Goal: Navigation & Orientation: Find specific page/section

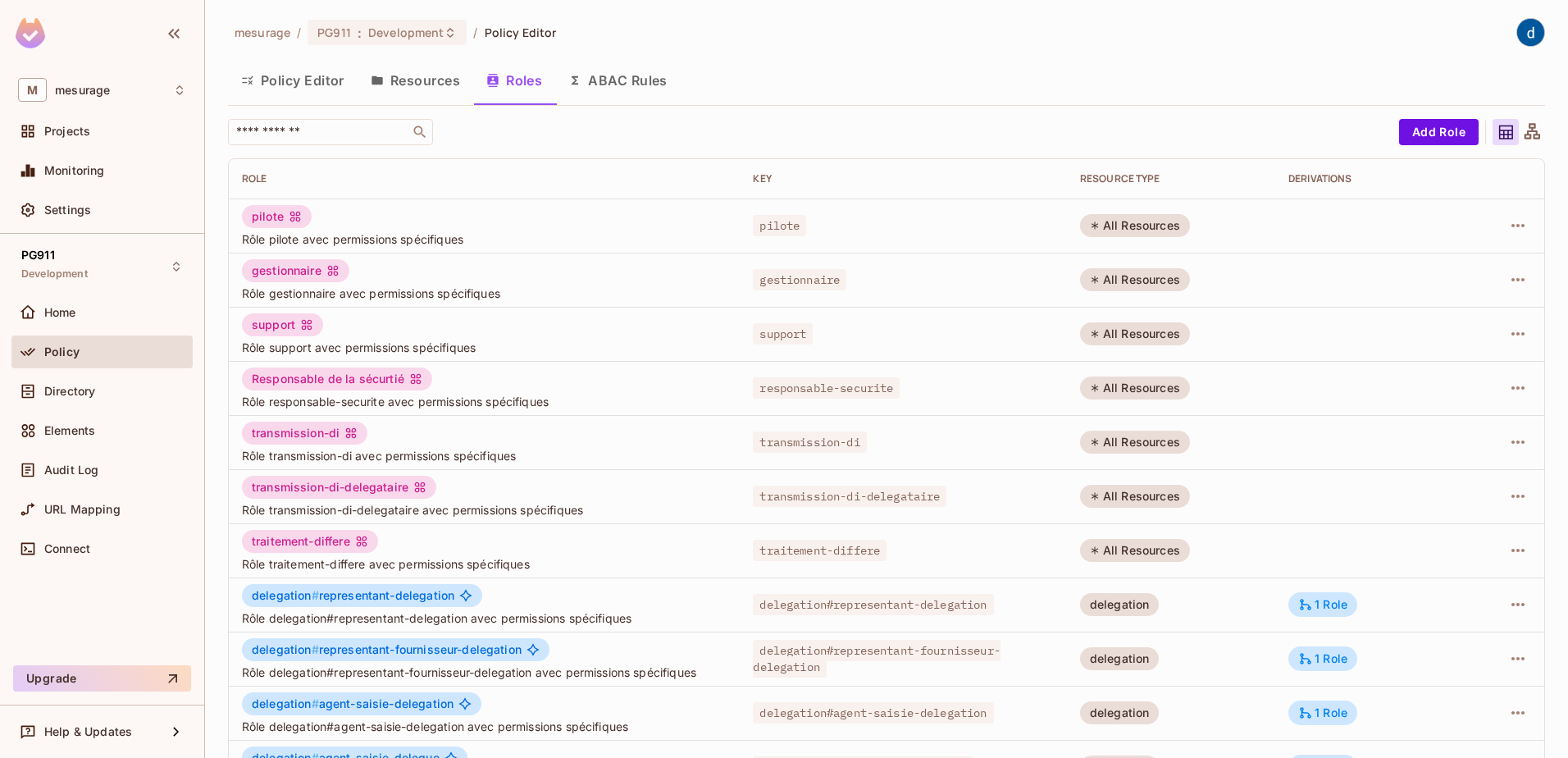
click at [439, 74] on button "Resources" at bounding box center [415, 80] width 115 height 41
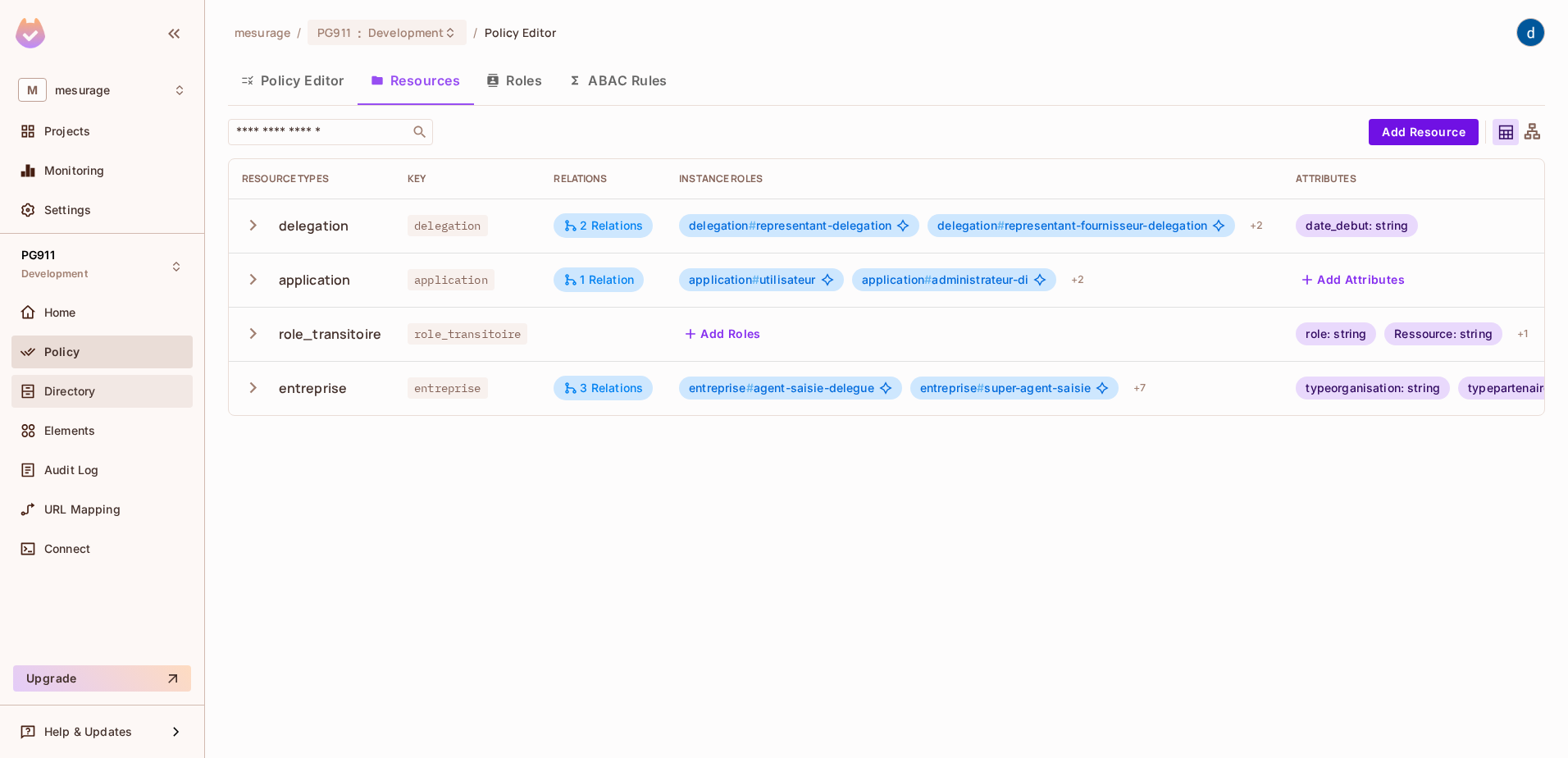
click at [94, 391] on span "Directory" at bounding box center [69, 391] width 51 height 13
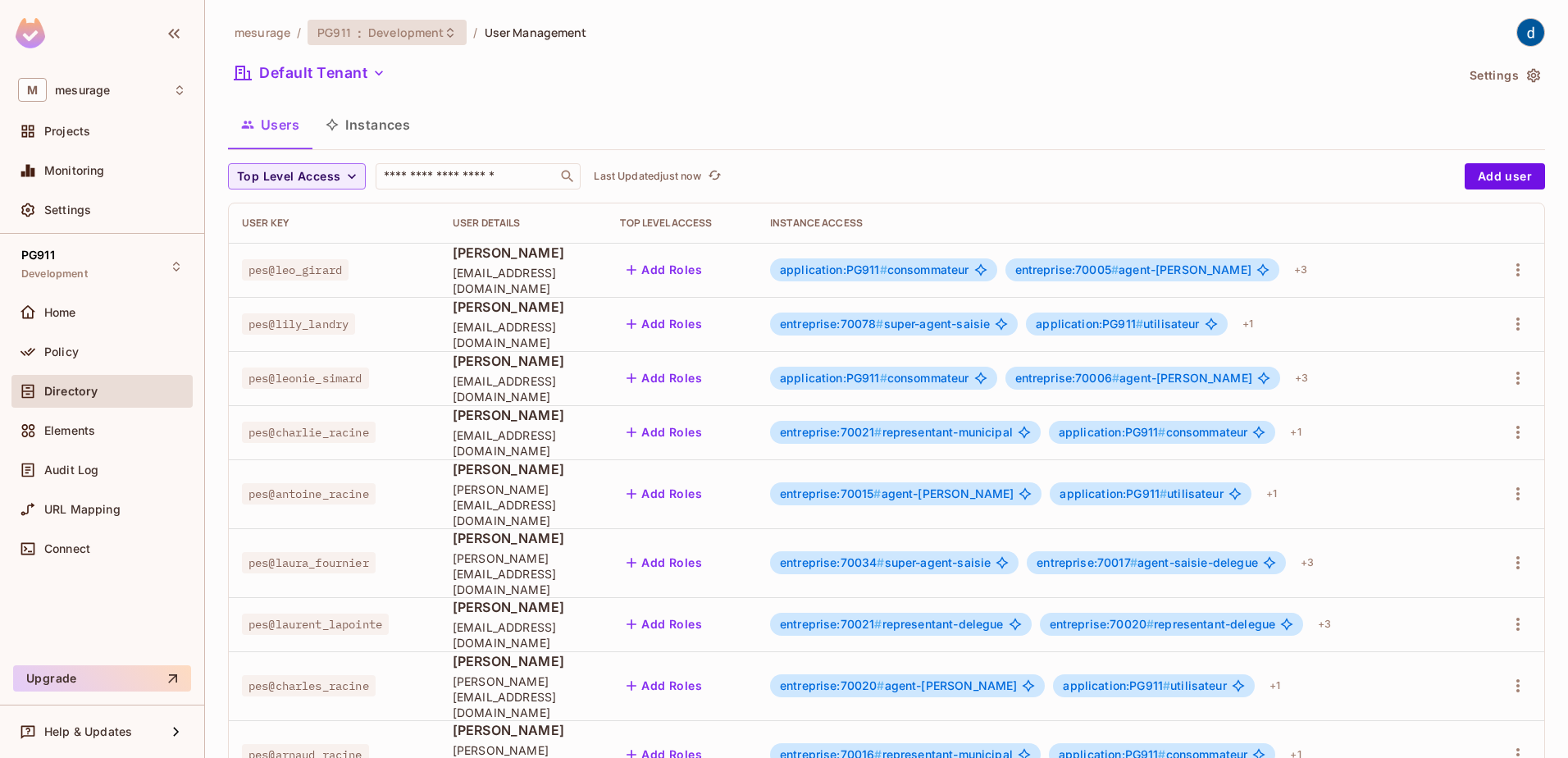
click at [445, 28] on icon at bounding box center [449, 32] width 13 height 13
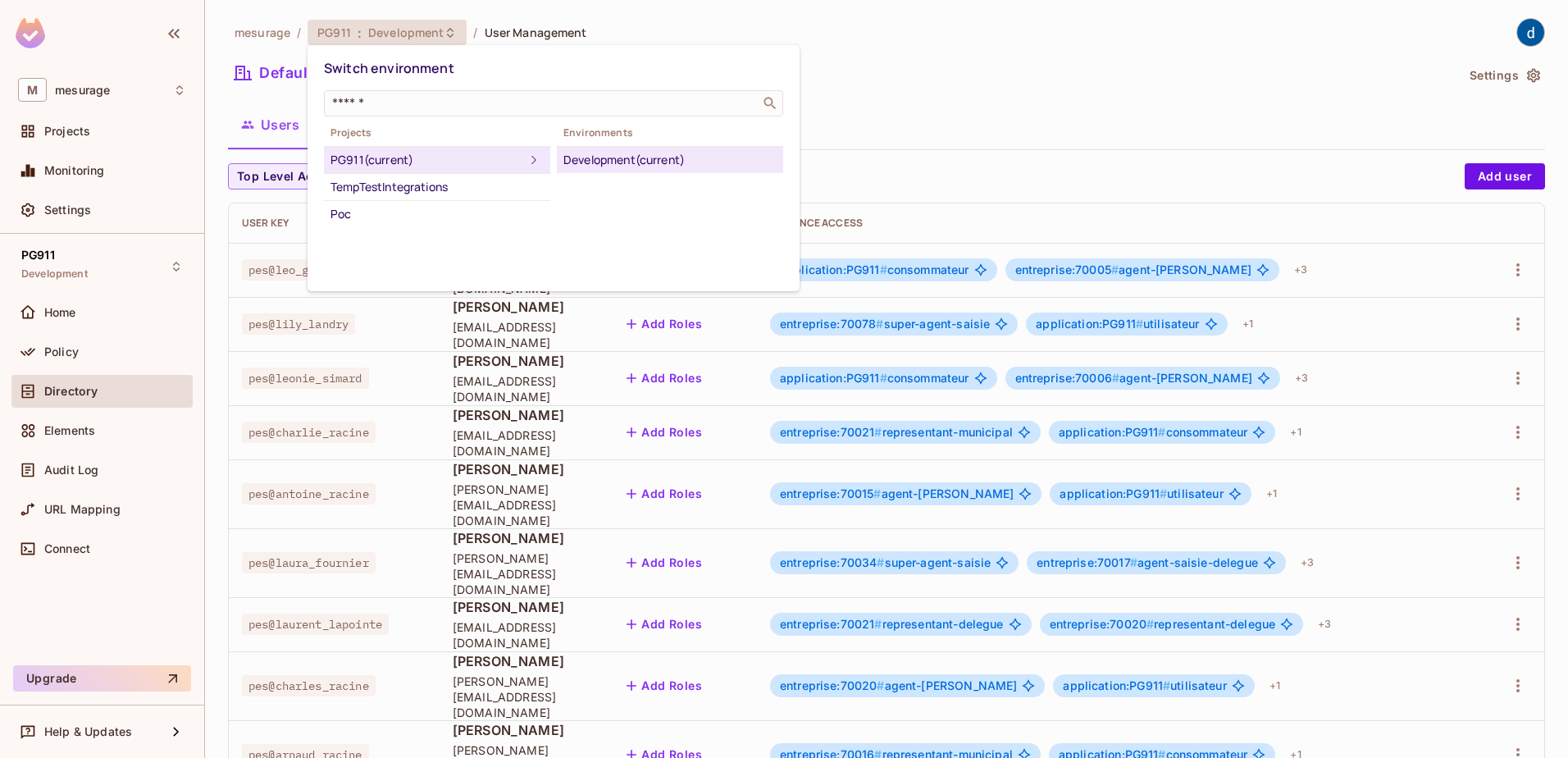
click at [1081, 73] on div at bounding box center [784, 379] width 1568 height 758
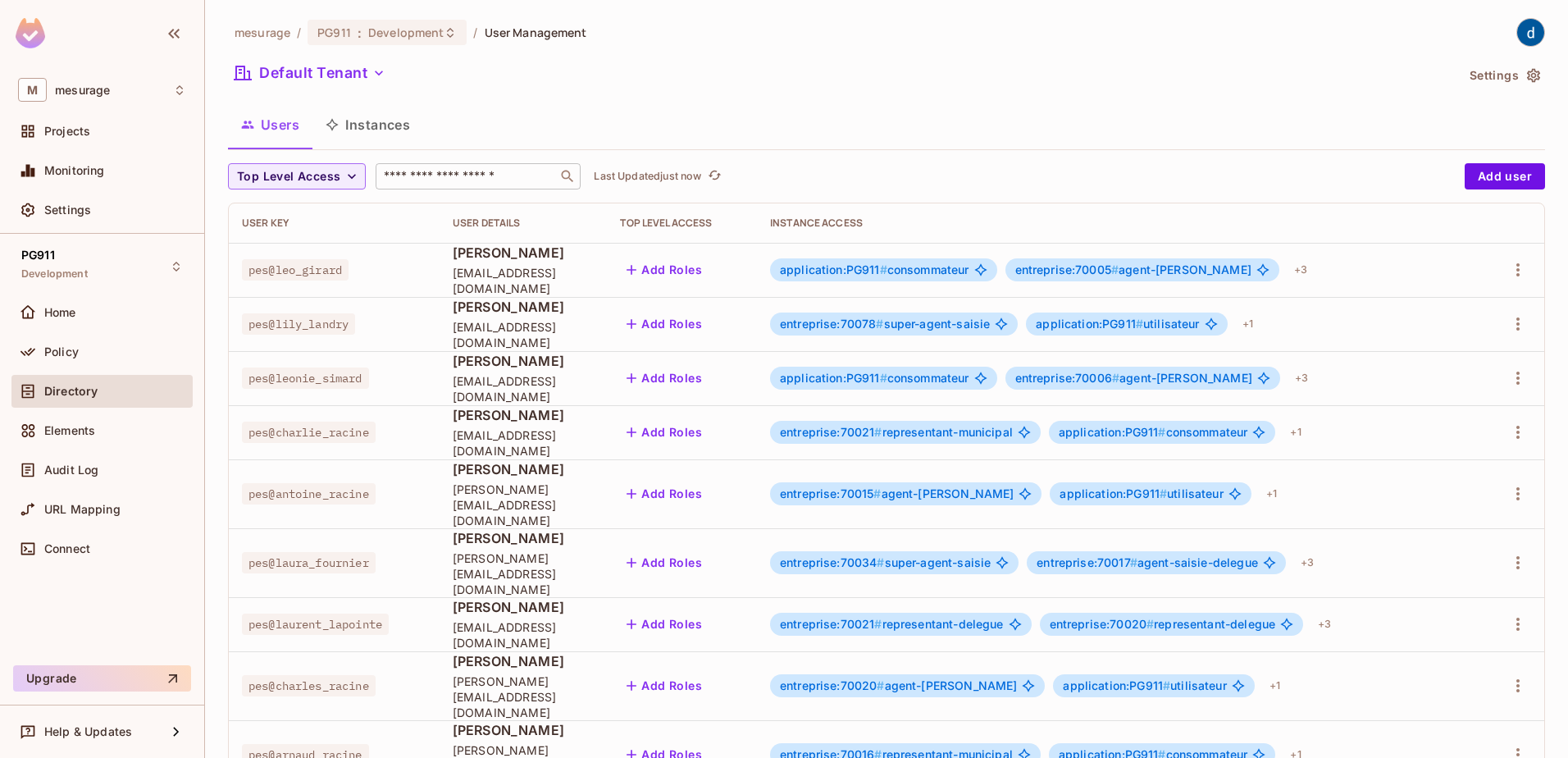
click at [448, 163] on div "​" at bounding box center [479, 176] width 205 height 26
type input "******"
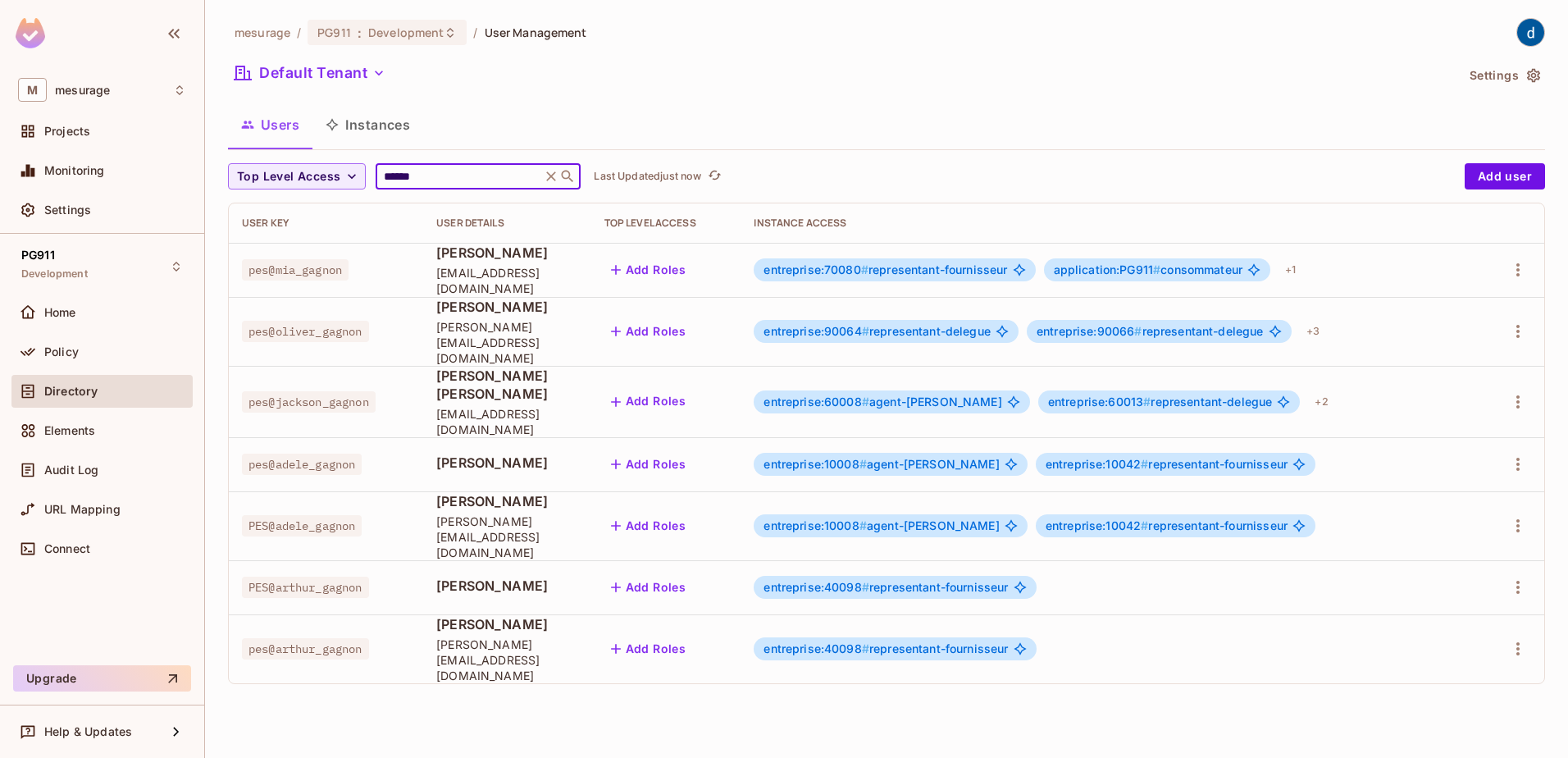
click at [316, 392] on span "pes@jackson_gagnon" at bounding box center [309, 402] width 134 height 21
copy span "pes@jackson_gagnon"
click at [1313, 389] on div "+ 2" at bounding box center [1321, 401] width 26 height 26
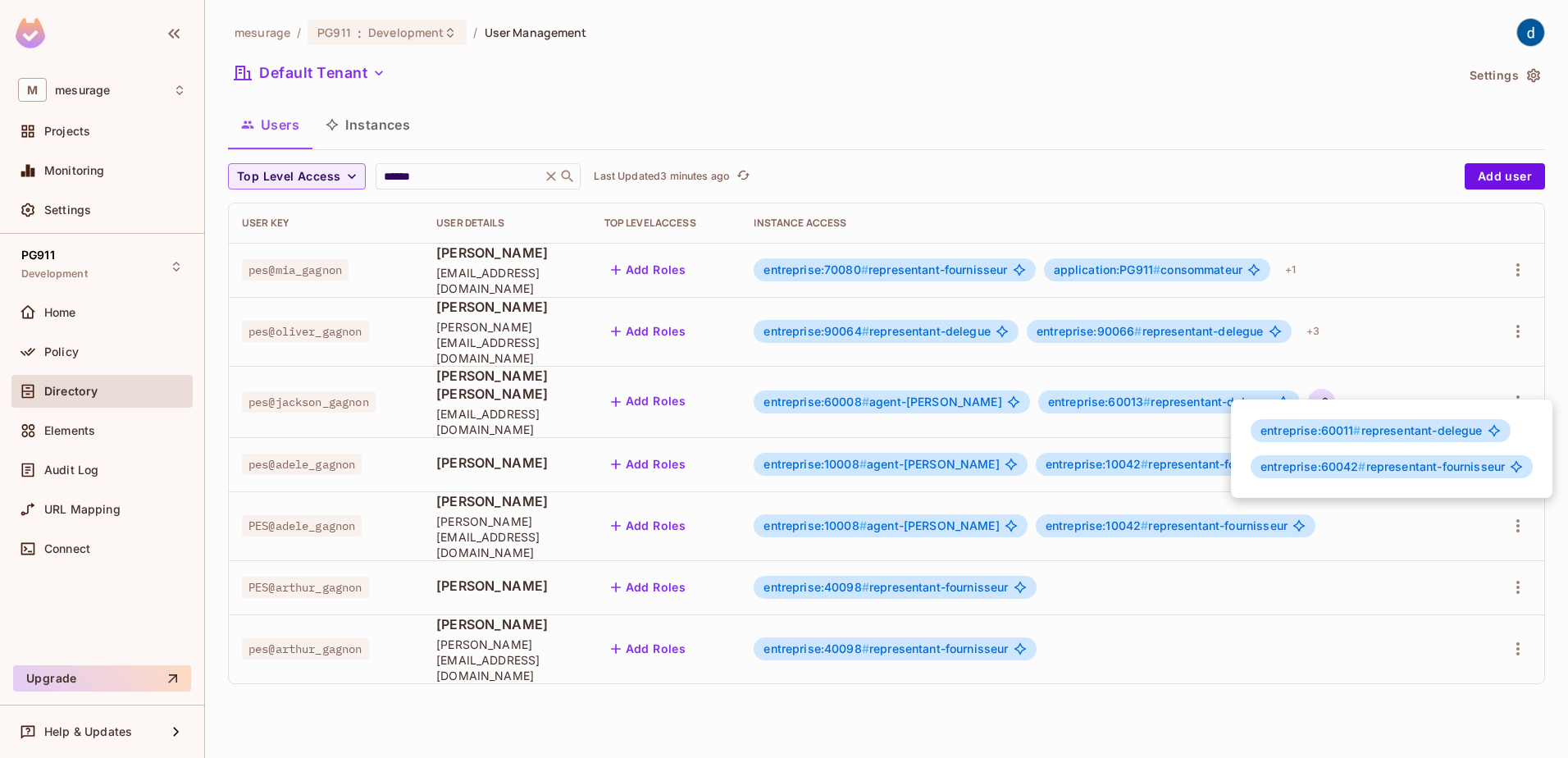
click at [445, 33] on div at bounding box center [784, 379] width 1568 height 758
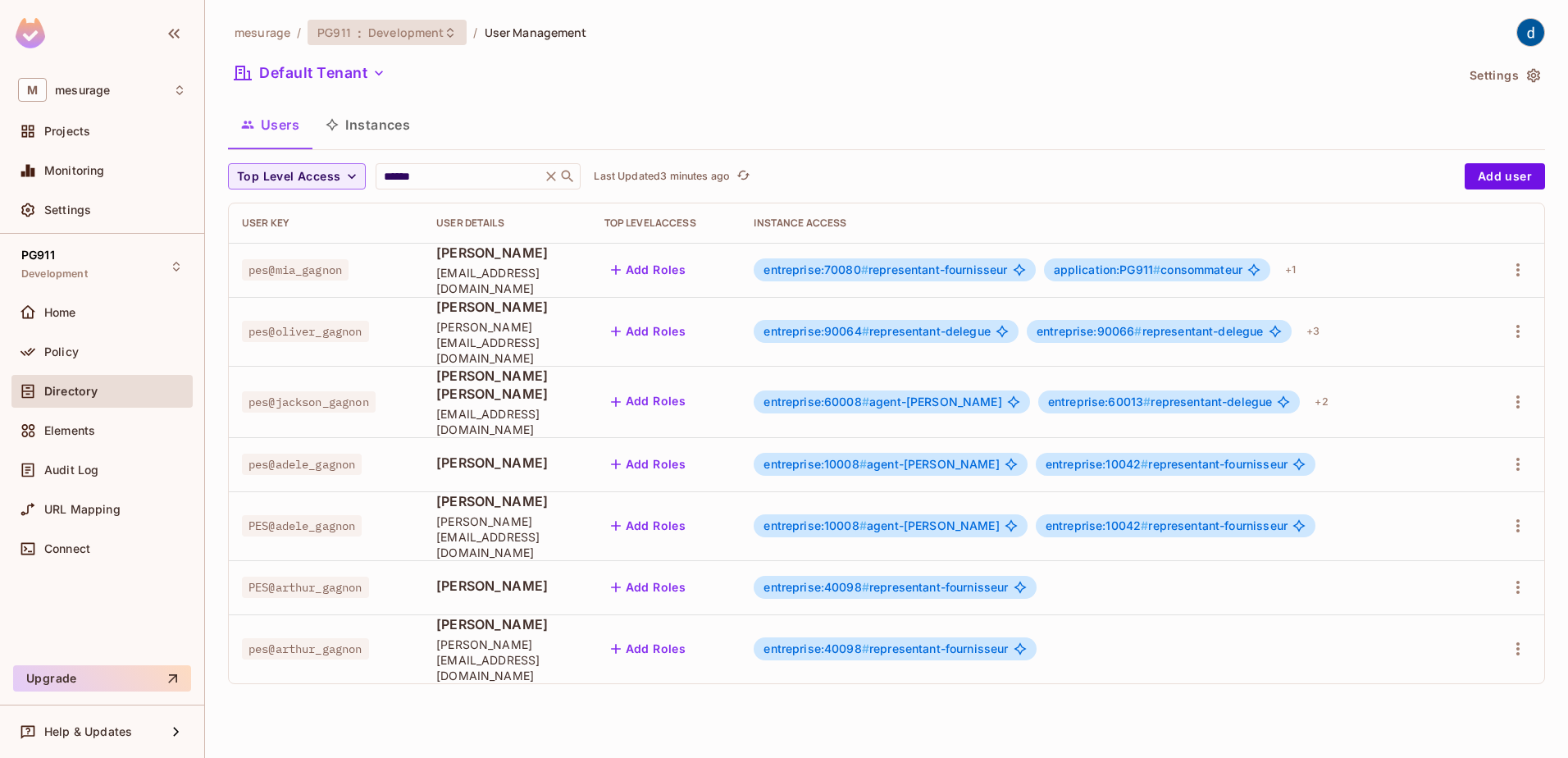
click at [440, 33] on span "Development" at bounding box center [405, 32] width 75 height 16
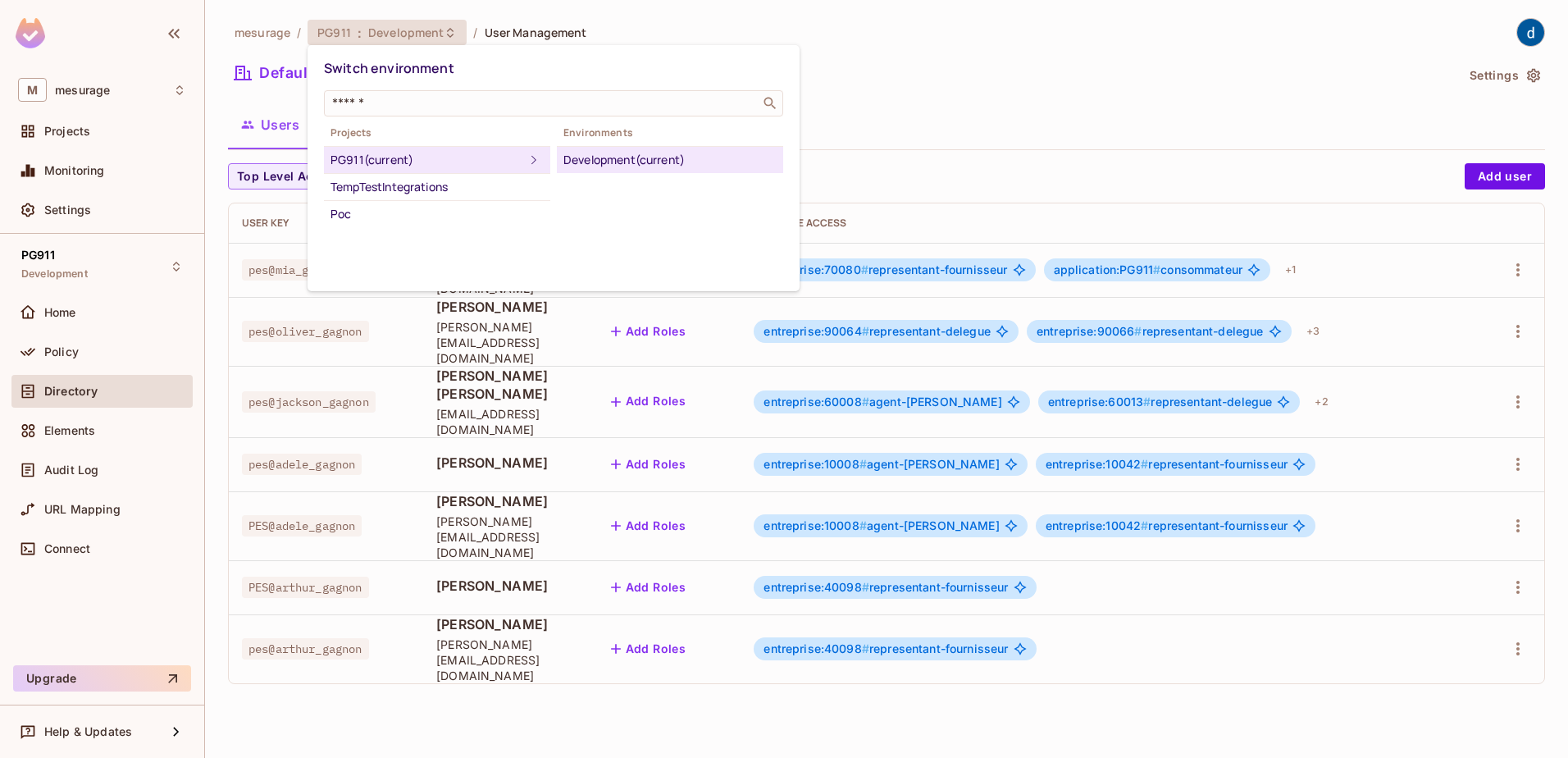
click at [987, 84] on div at bounding box center [784, 379] width 1568 height 758
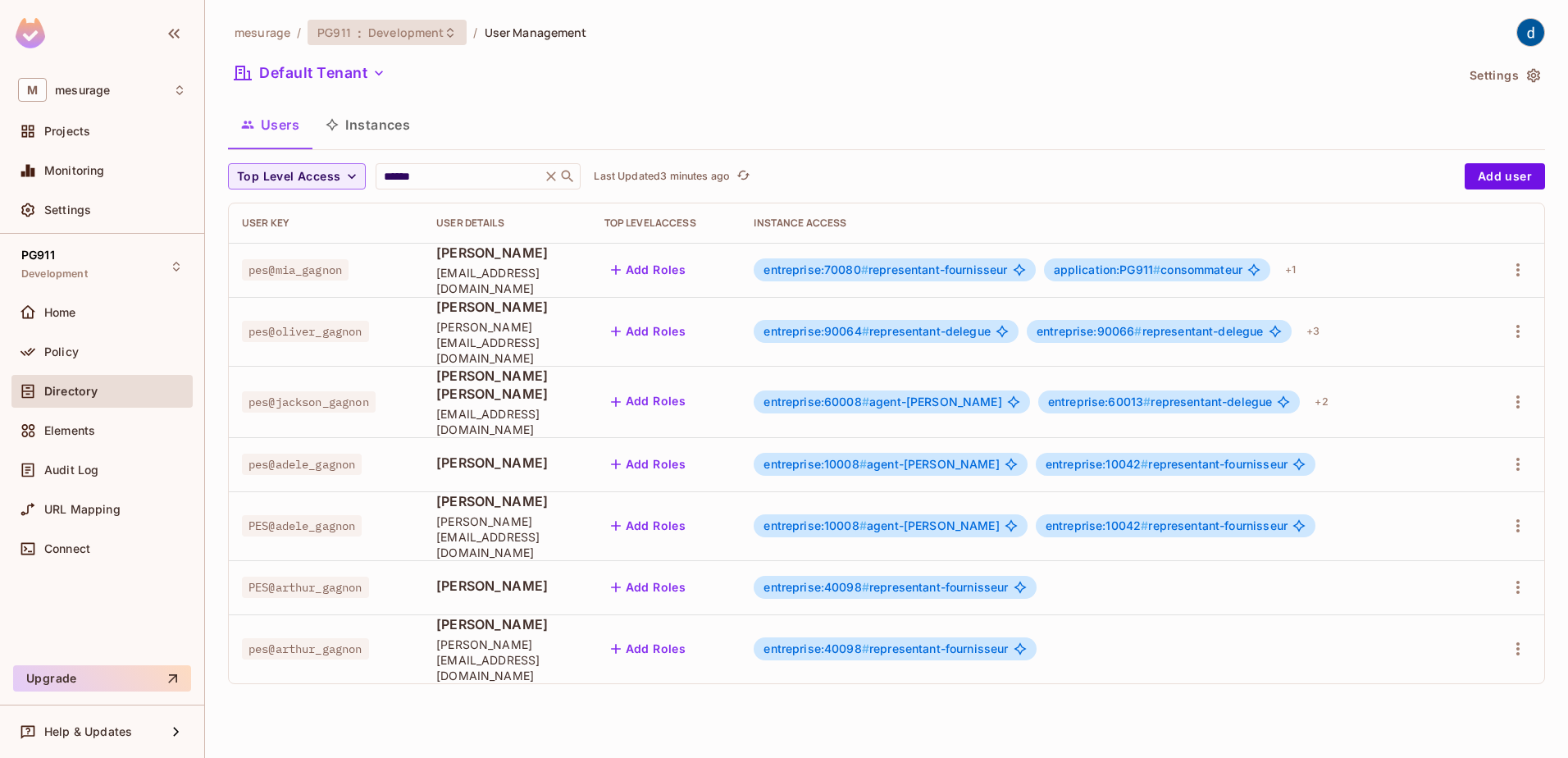
click at [399, 33] on span "Development" at bounding box center [405, 32] width 75 height 16
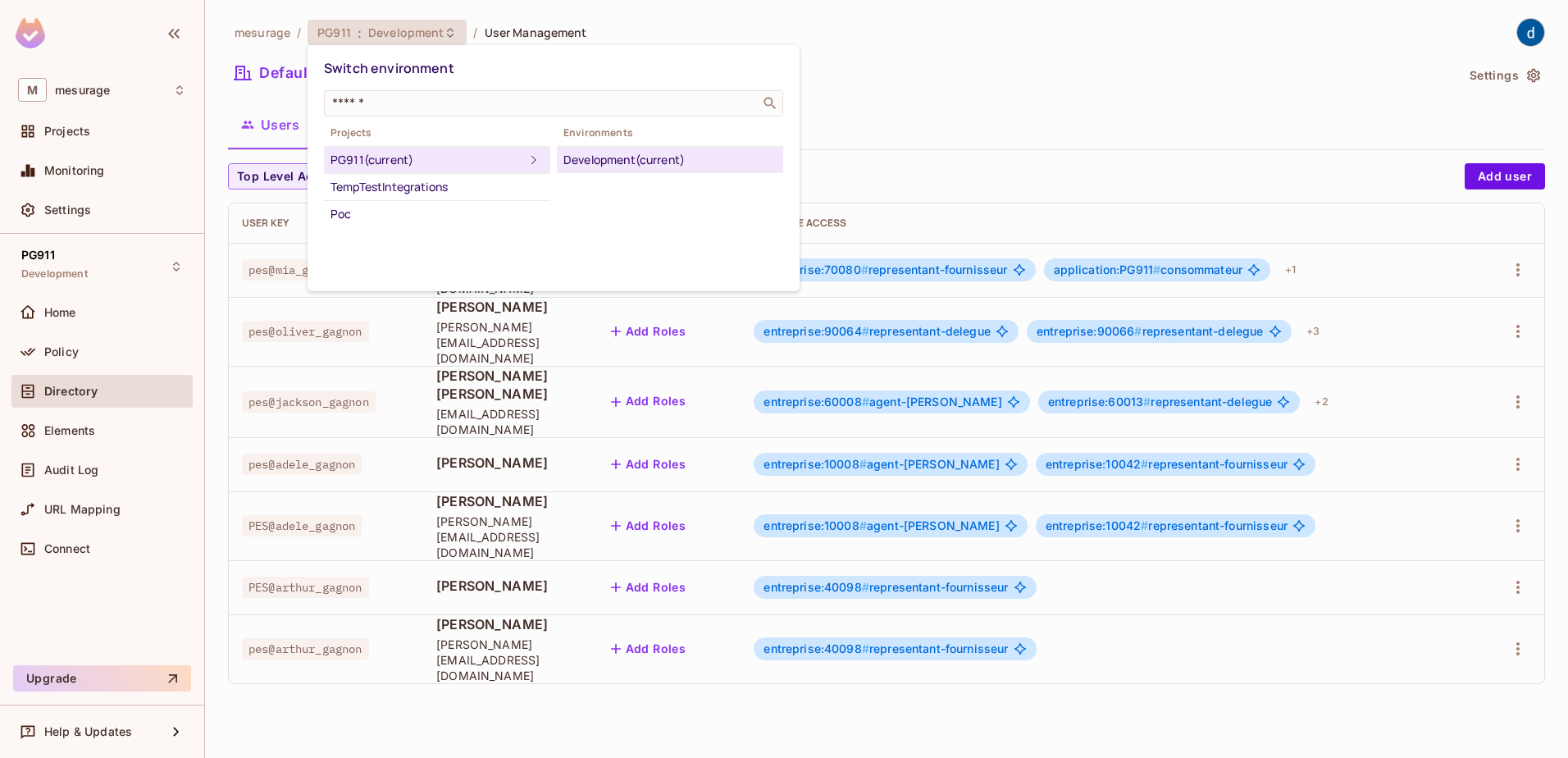
click at [1046, 105] on div at bounding box center [784, 379] width 1568 height 758
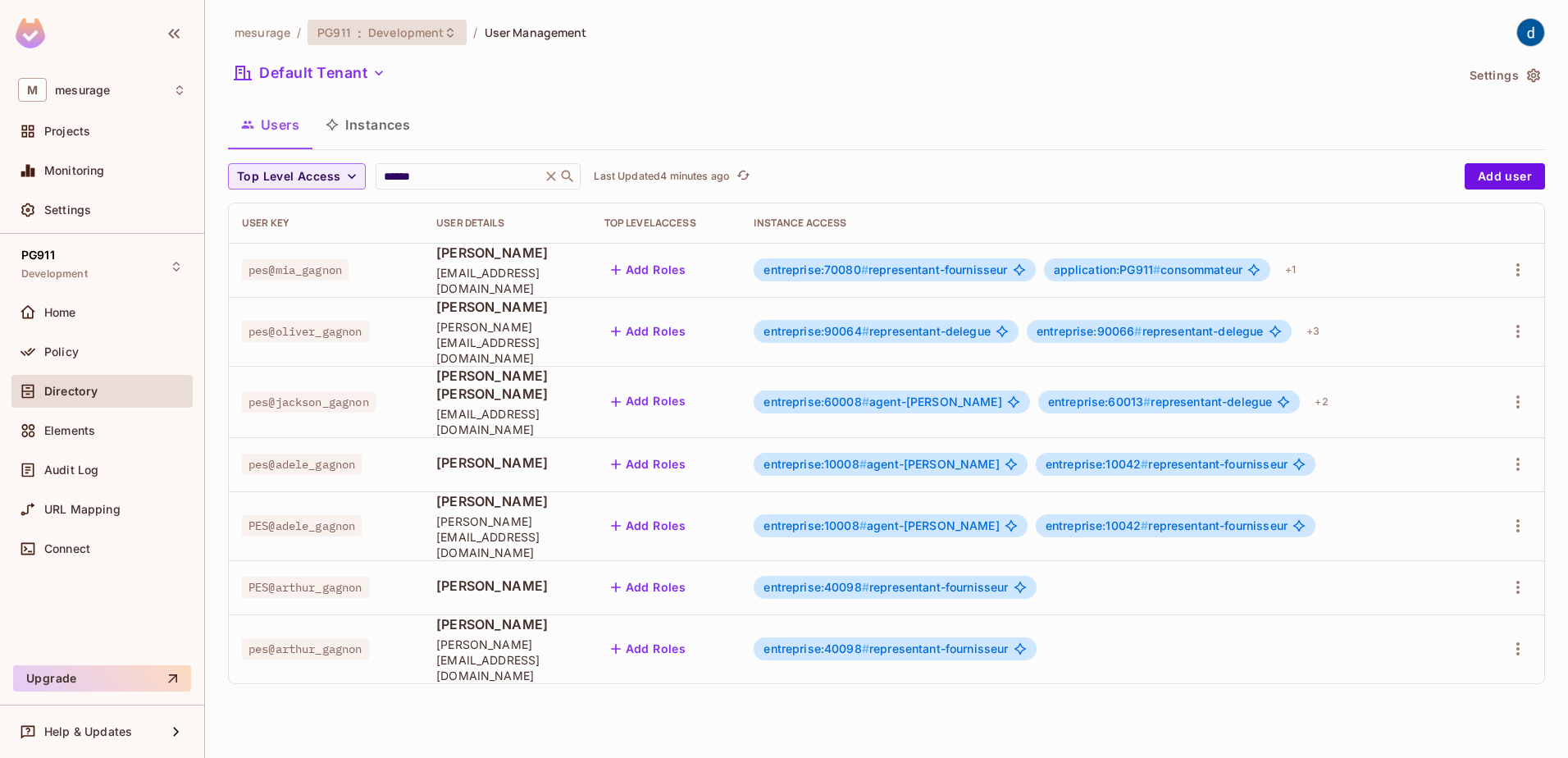
click at [409, 32] on span "Development" at bounding box center [405, 32] width 75 height 16
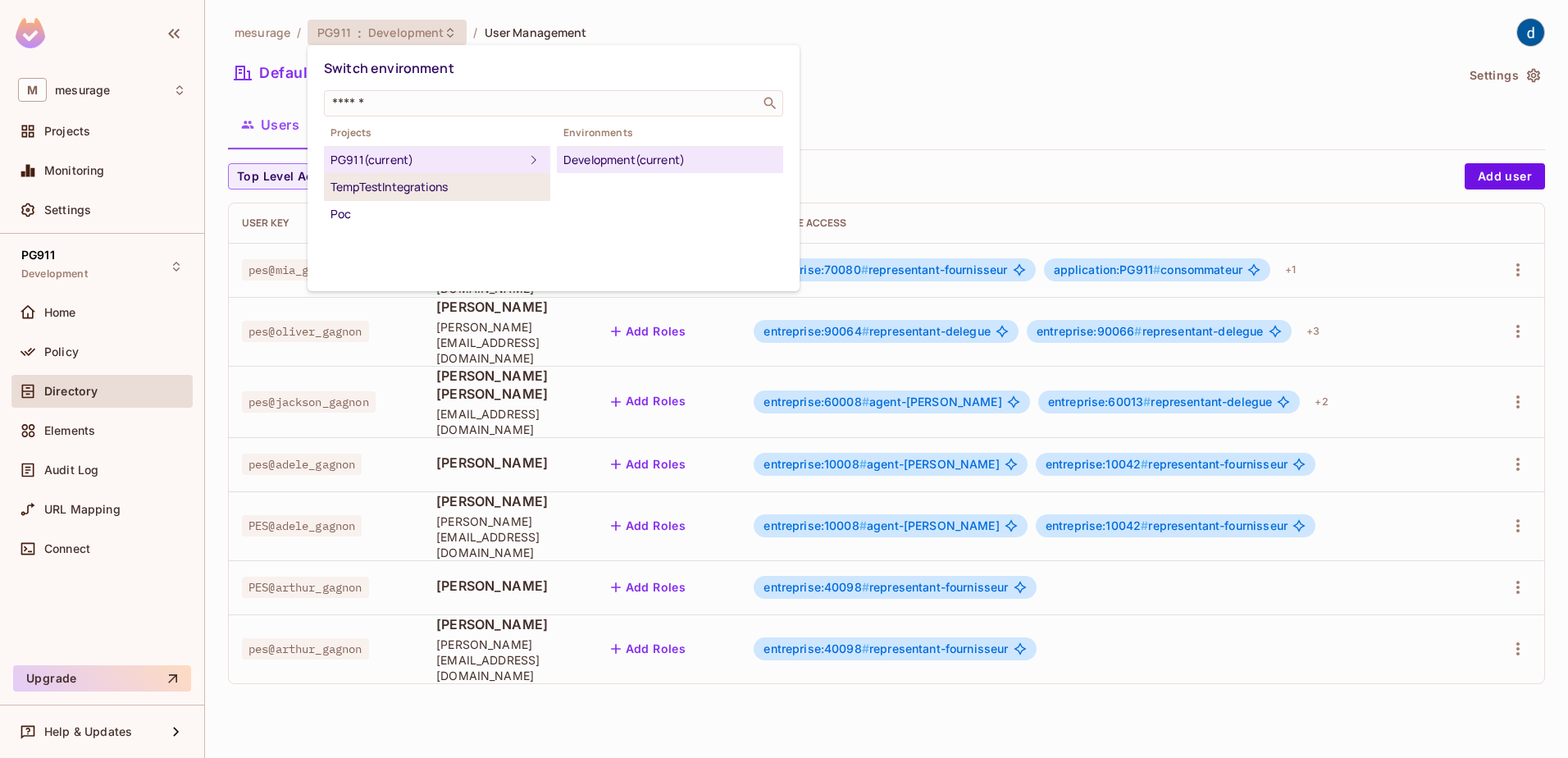
click at [443, 194] on div "TempTestIntegrations" at bounding box center [437, 187] width 213 height 20
click at [449, 160] on div "PG911 (current)" at bounding box center [437, 160] width 213 height 20
click at [419, 217] on div "Poc" at bounding box center [437, 214] width 213 height 20
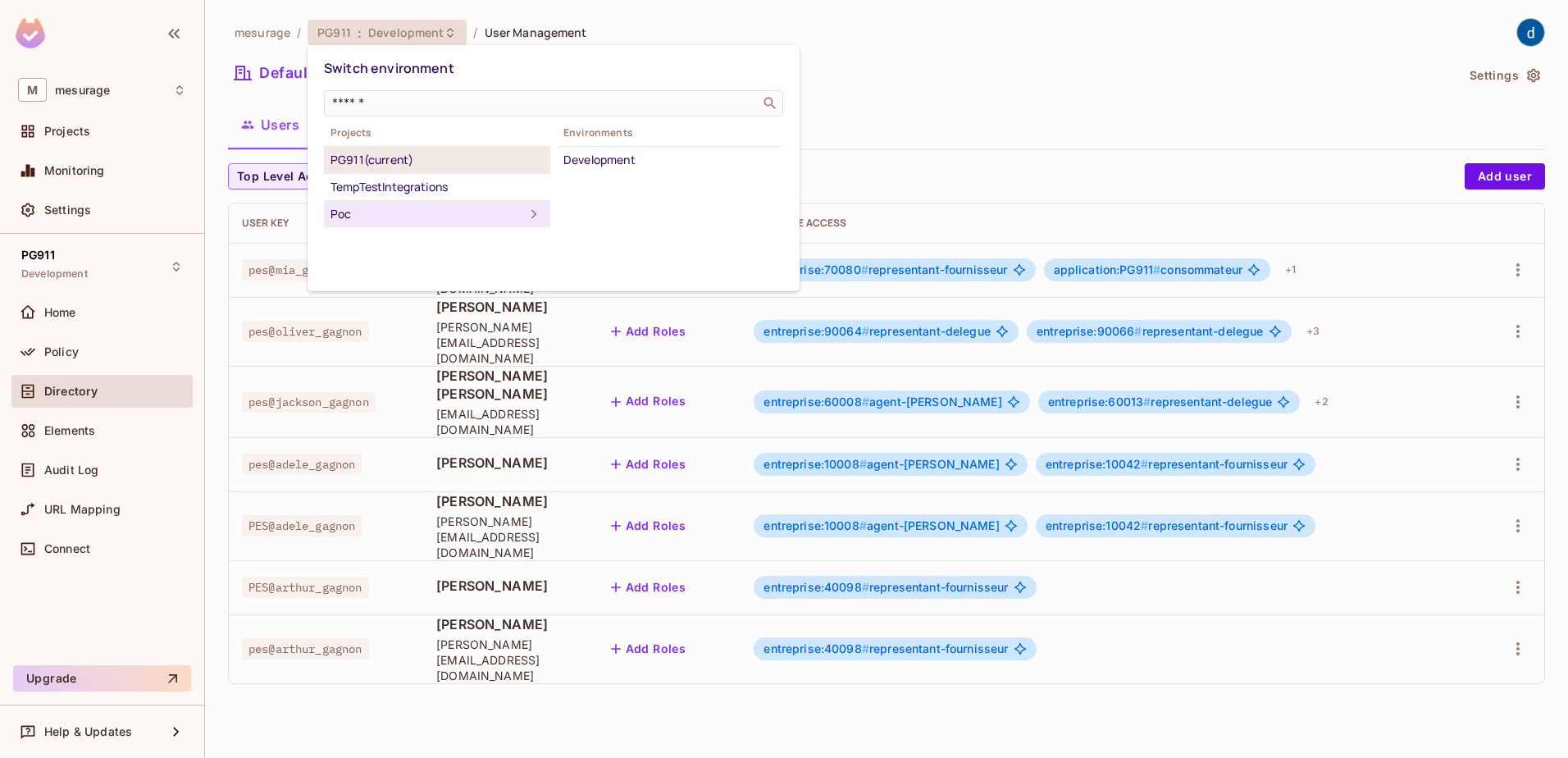
click at [433, 162] on div "PG911 (current)" at bounding box center [437, 160] width 213 height 20
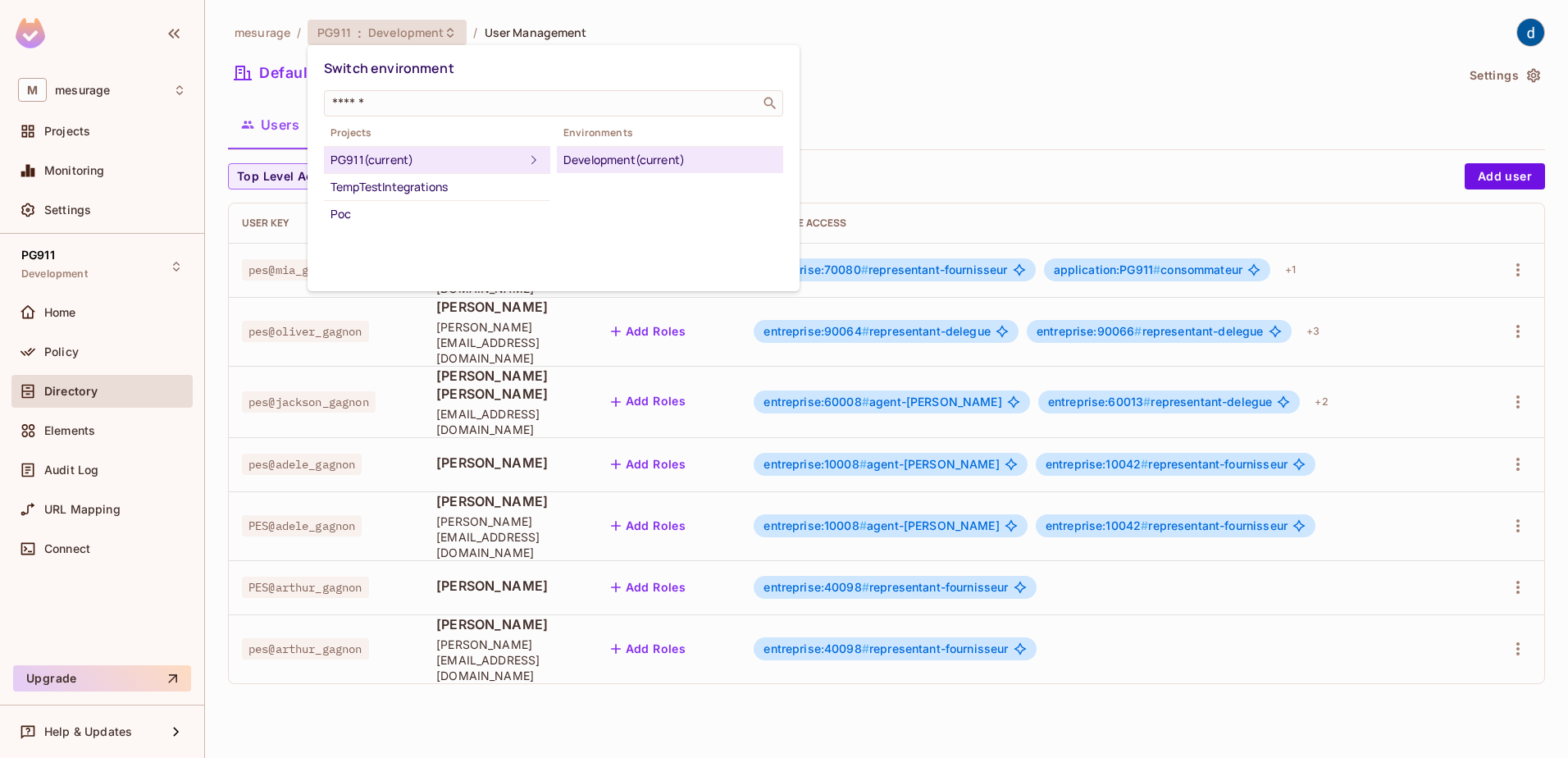
click at [943, 116] on div at bounding box center [784, 379] width 1568 height 758
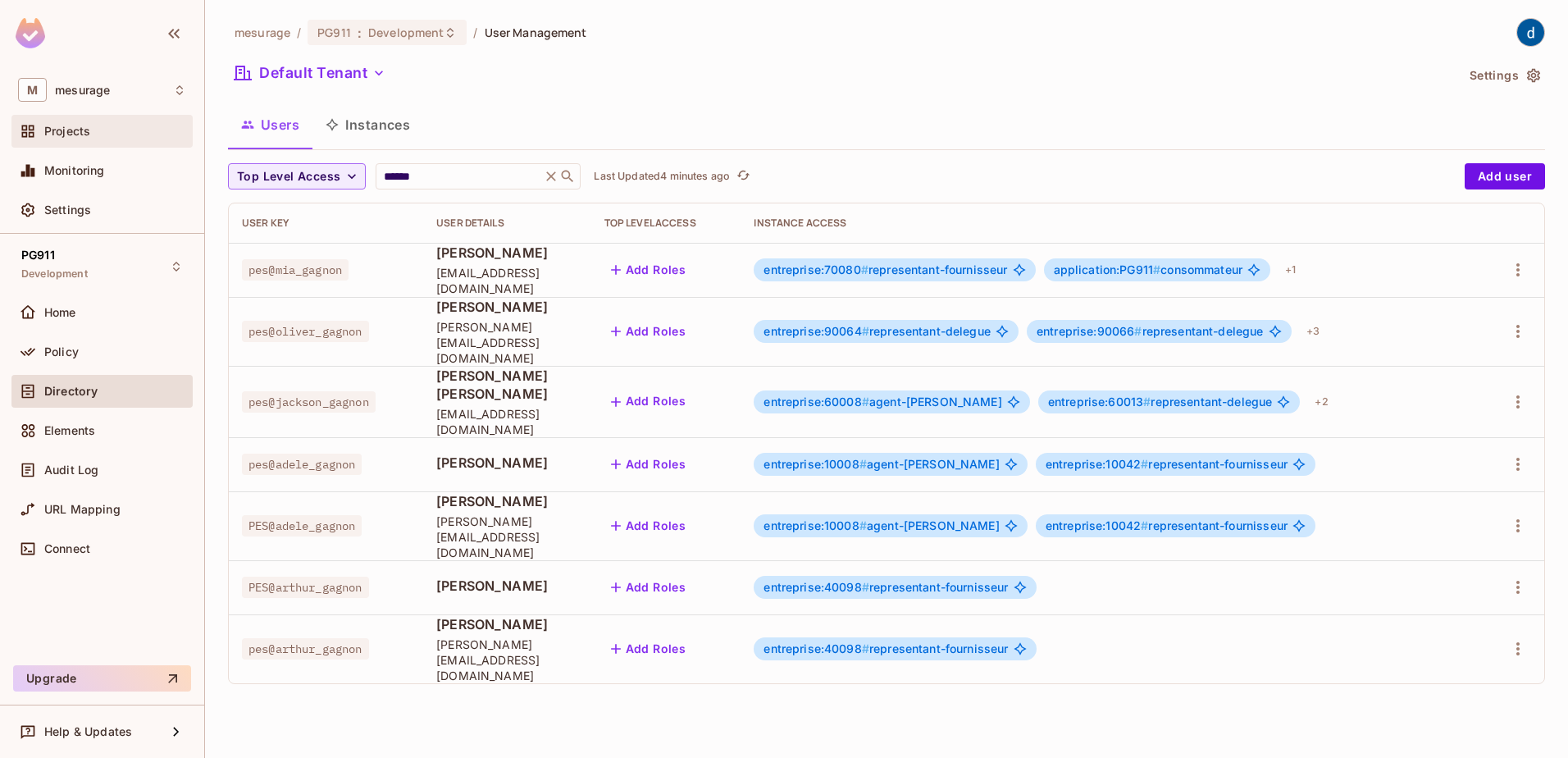
click at [99, 136] on div "Projects" at bounding box center [114, 131] width 142 height 13
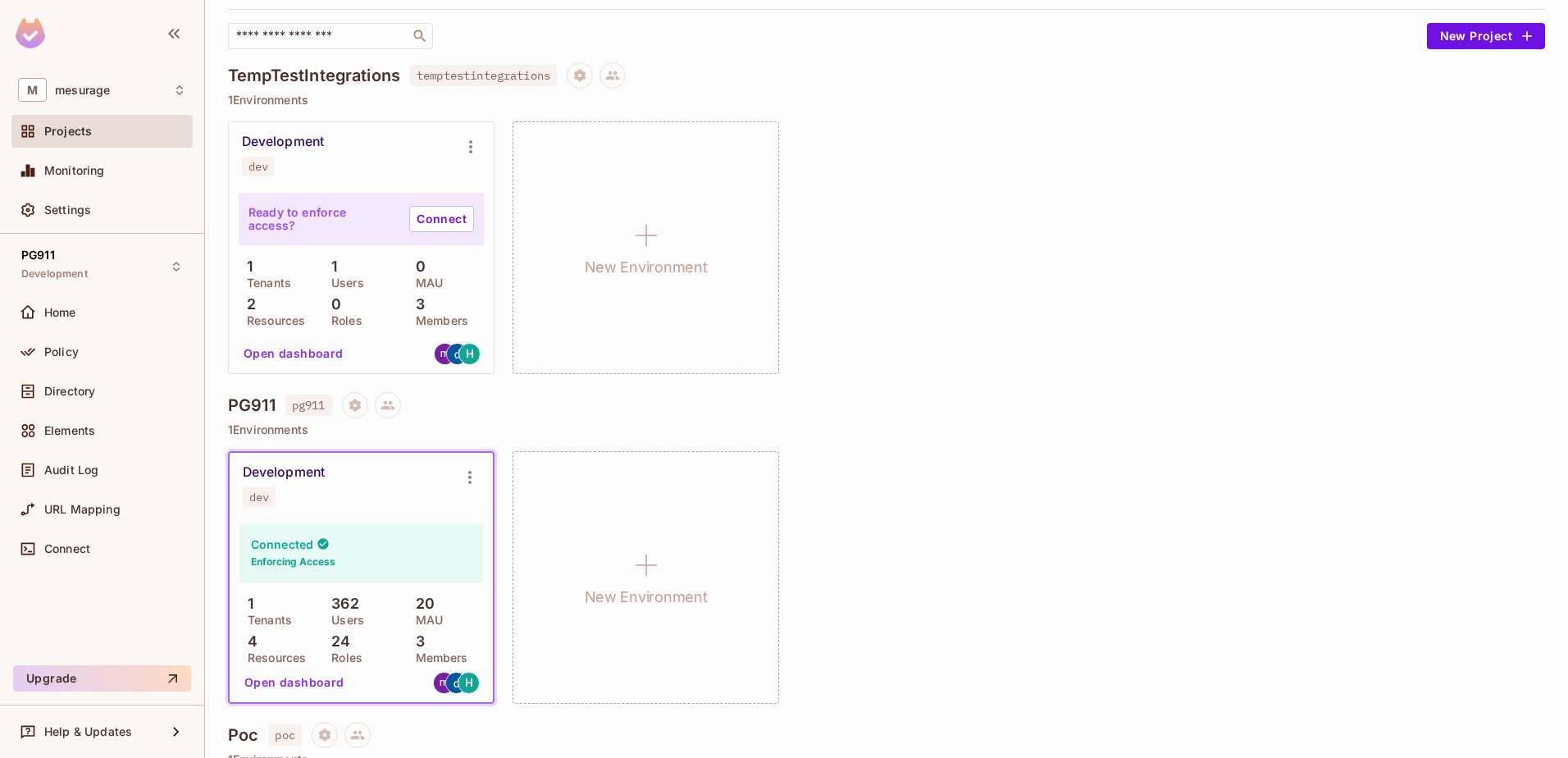
scroll to position [66, 0]
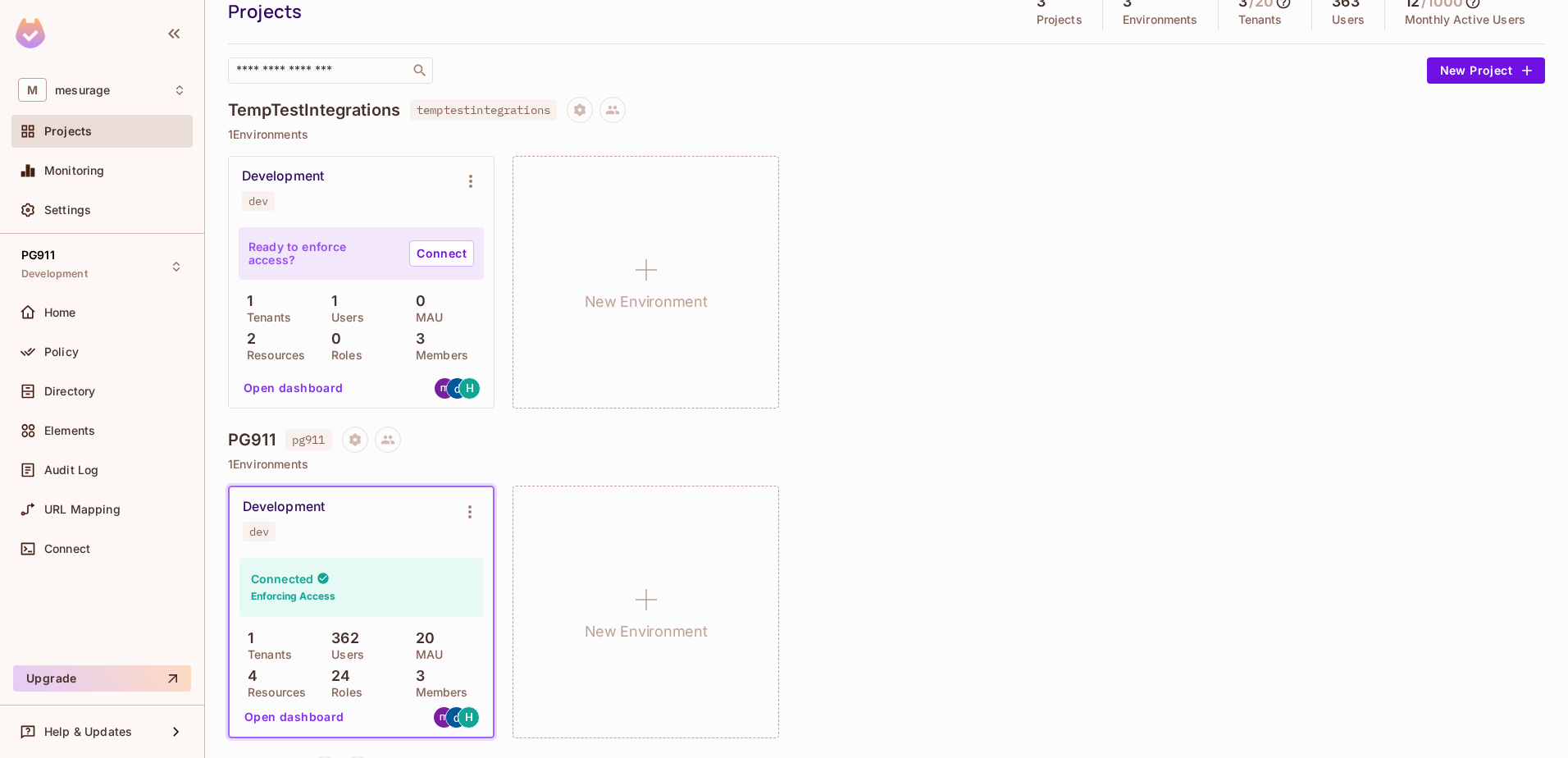
click at [354, 545] on div "Development dev" at bounding box center [361, 520] width 264 height 65
click at [351, 575] on div "Connected Enforcing Access" at bounding box center [360, 587] width 243 height 59
click at [310, 715] on button "Open dashboard" at bounding box center [295, 716] width 113 height 26
